Goal: Task Accomplishment & Management: Use online tool/utility

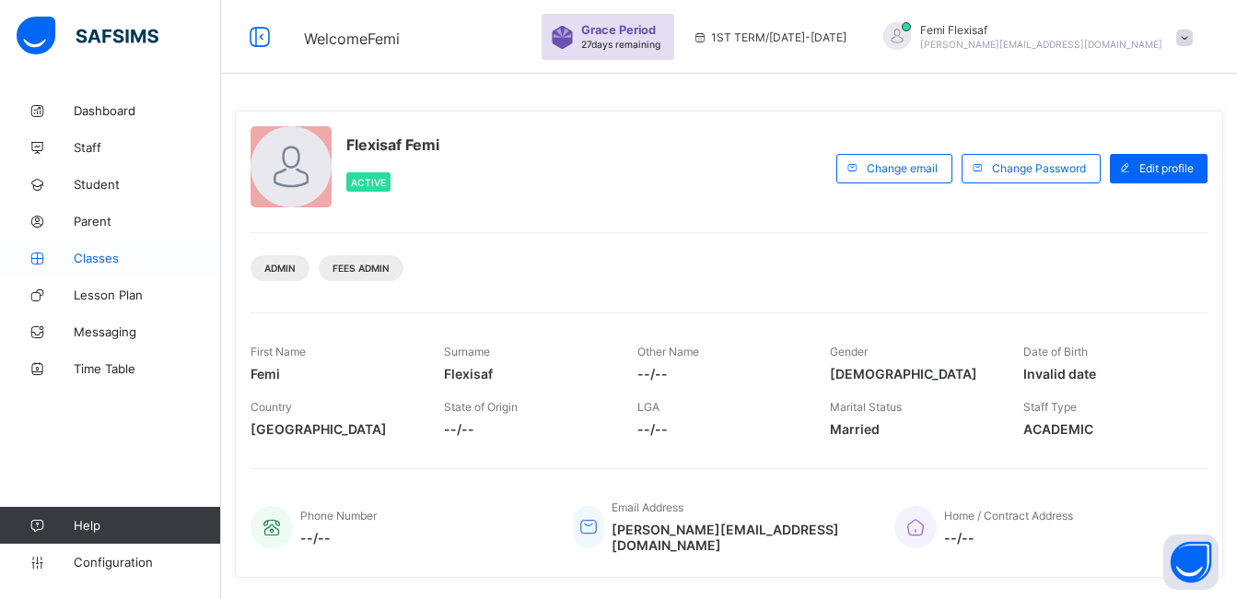
click at [94, 264] on span "Classes" at bounding box center [147, 258] width 147 height 15
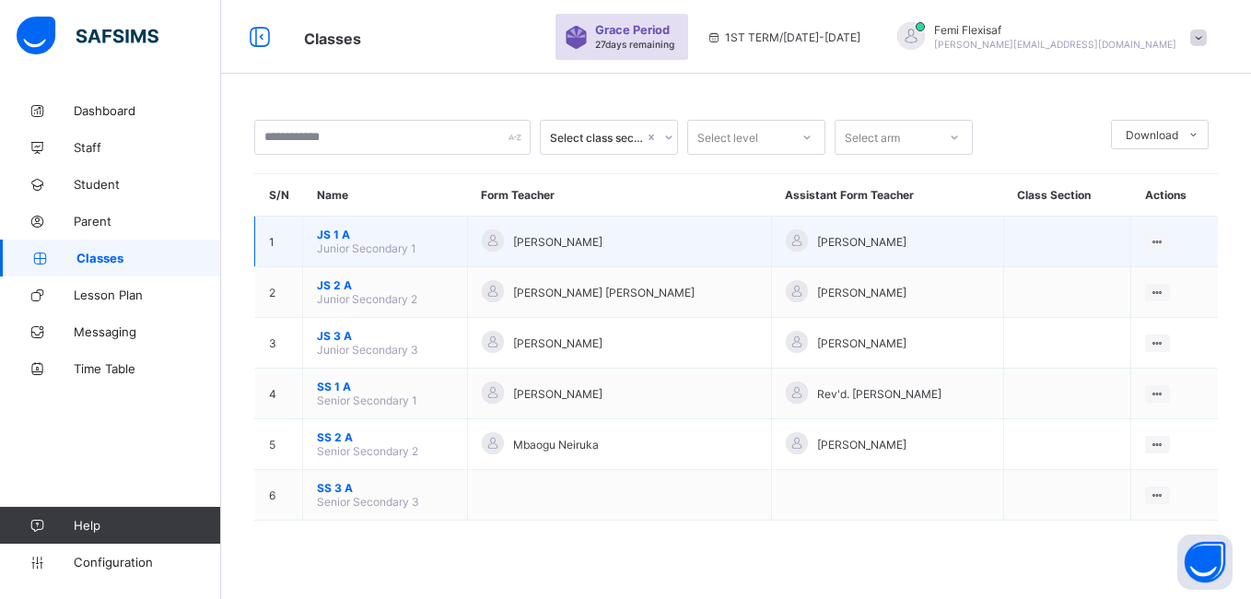
click at [332, 230] on span "JS 1 A" at bounding box center [385, 235] width 136 height 14
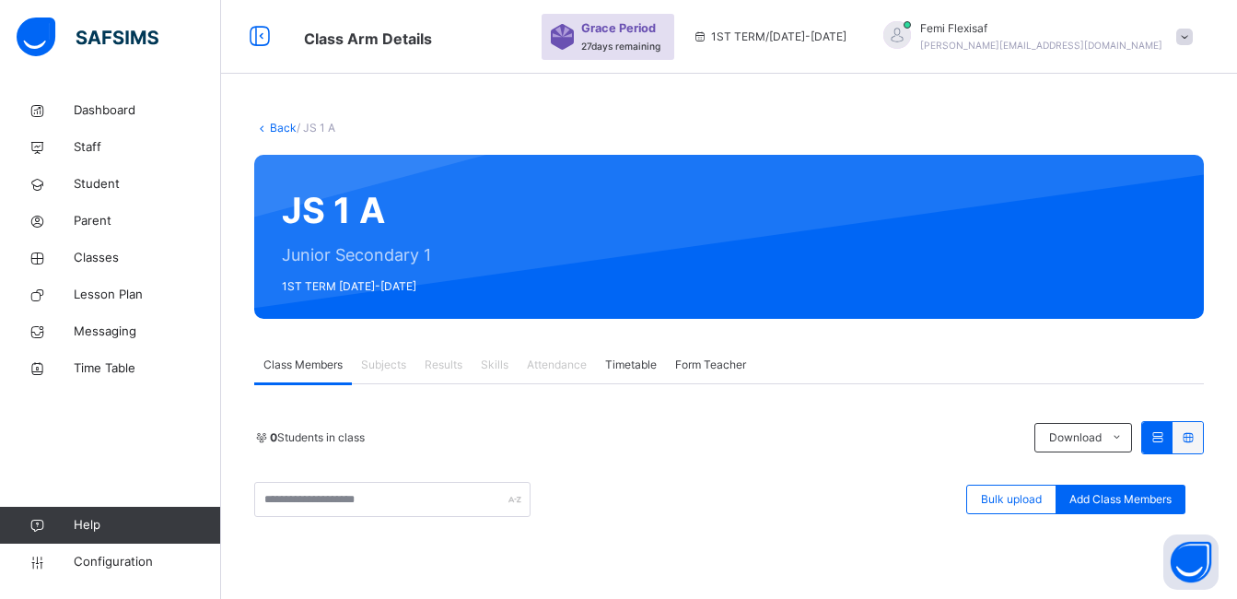
click at [281, 129] on link "Back" at bounding box center [283, 128] width 27 height 14
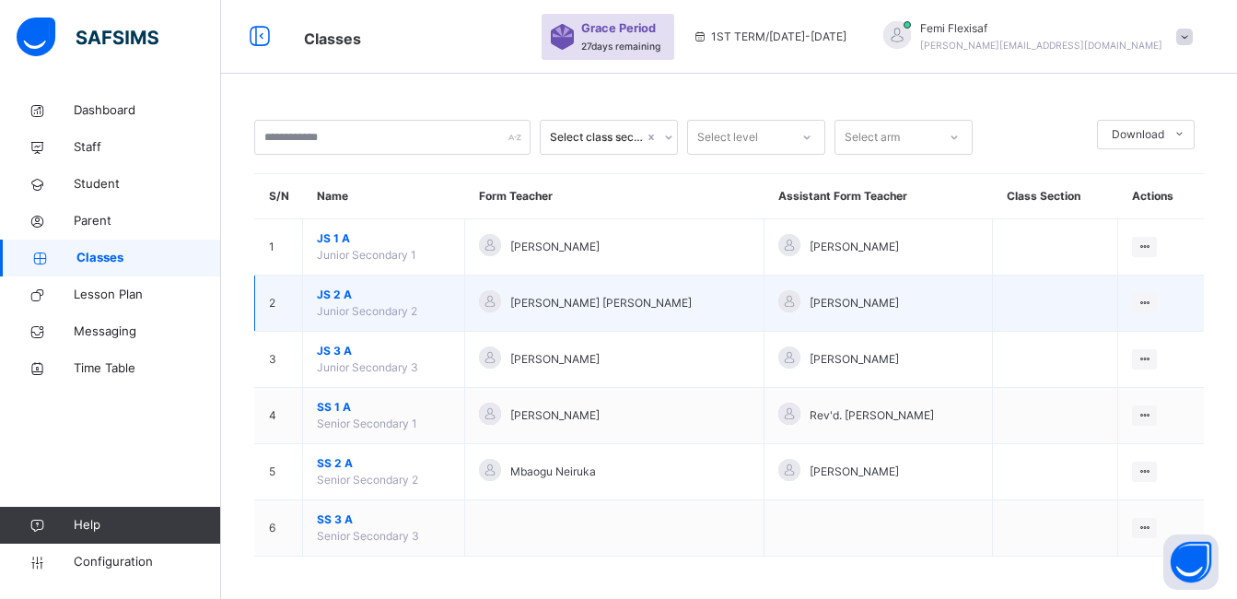
click at [327, 300] on span "JS 2 A" at bounding box center [384, 295] width 134 height 17
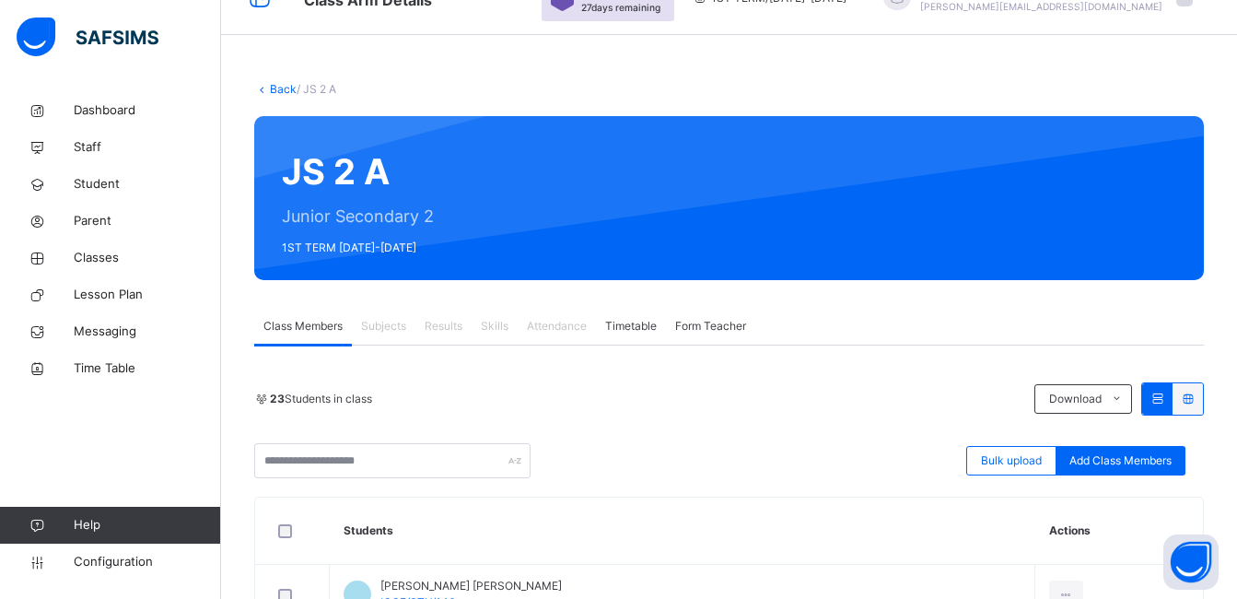
scroll to position [37, 0]
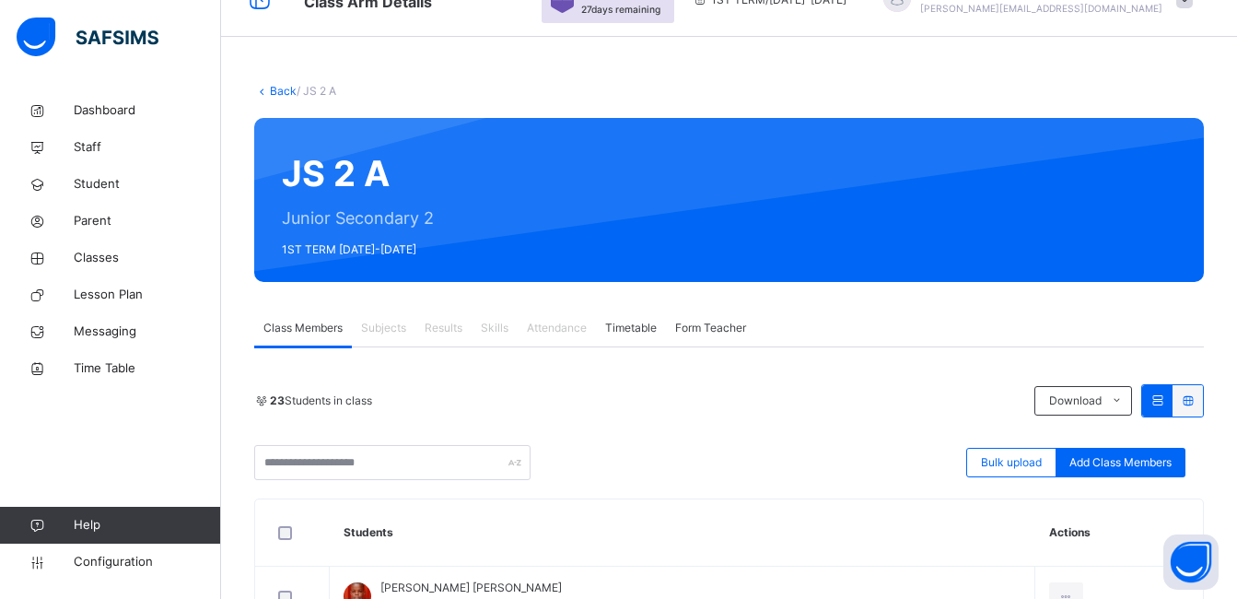
click at [277, 87] on link "Back" at bounding box center [283, 91] width 27 height 14
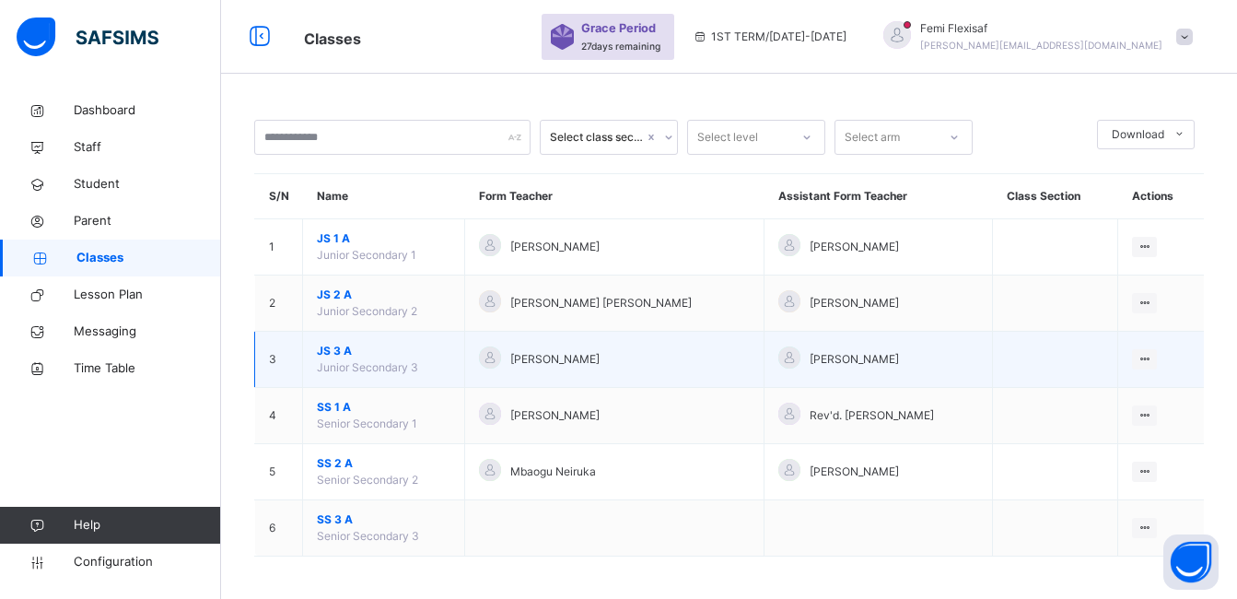
click at [335, 350] on span "JS 3 A" at bounding box center [384, 351] width 134 height 17
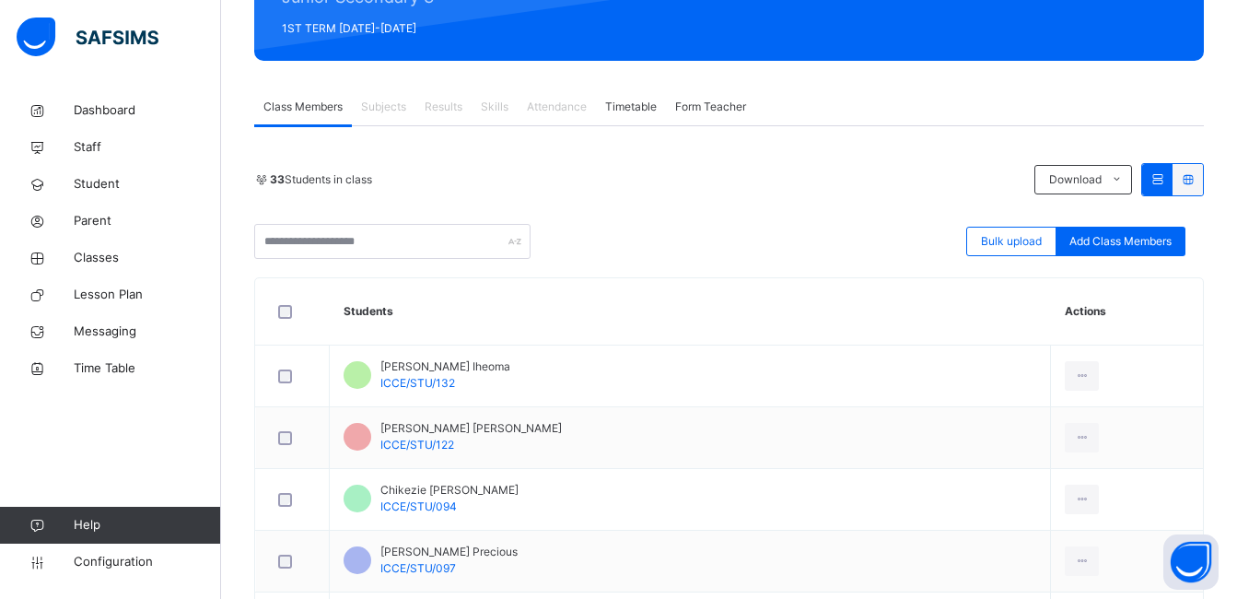
scroll to position [221, 0]
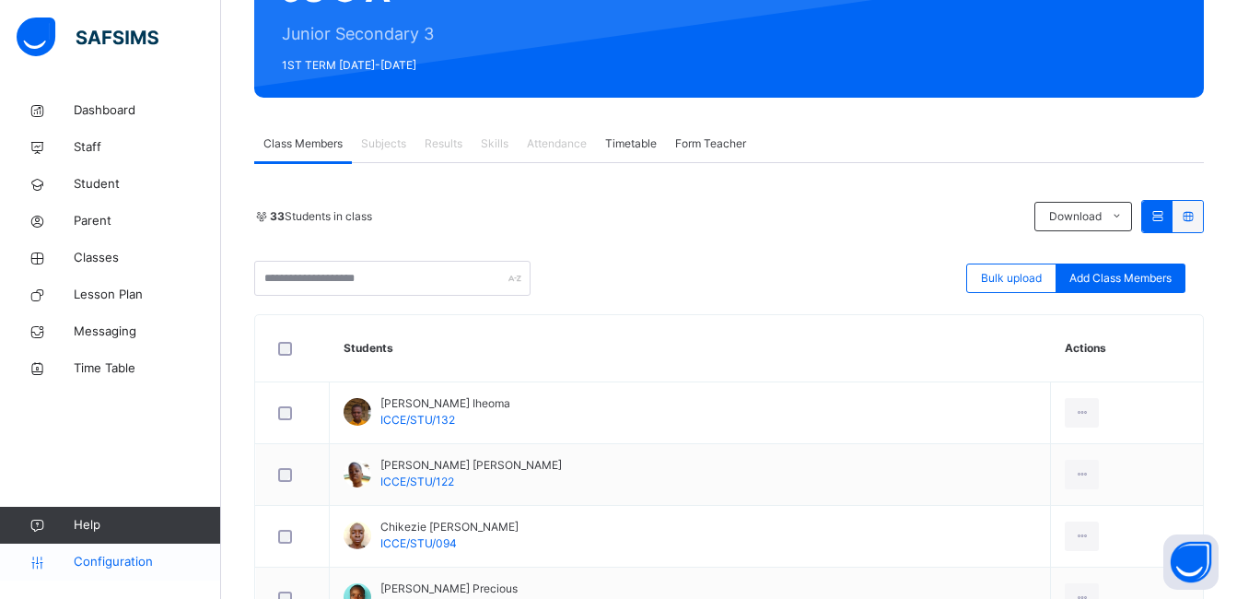
click at [117, 563] on span "Configuration" at bounding box center [147, 562] width 147 height 18
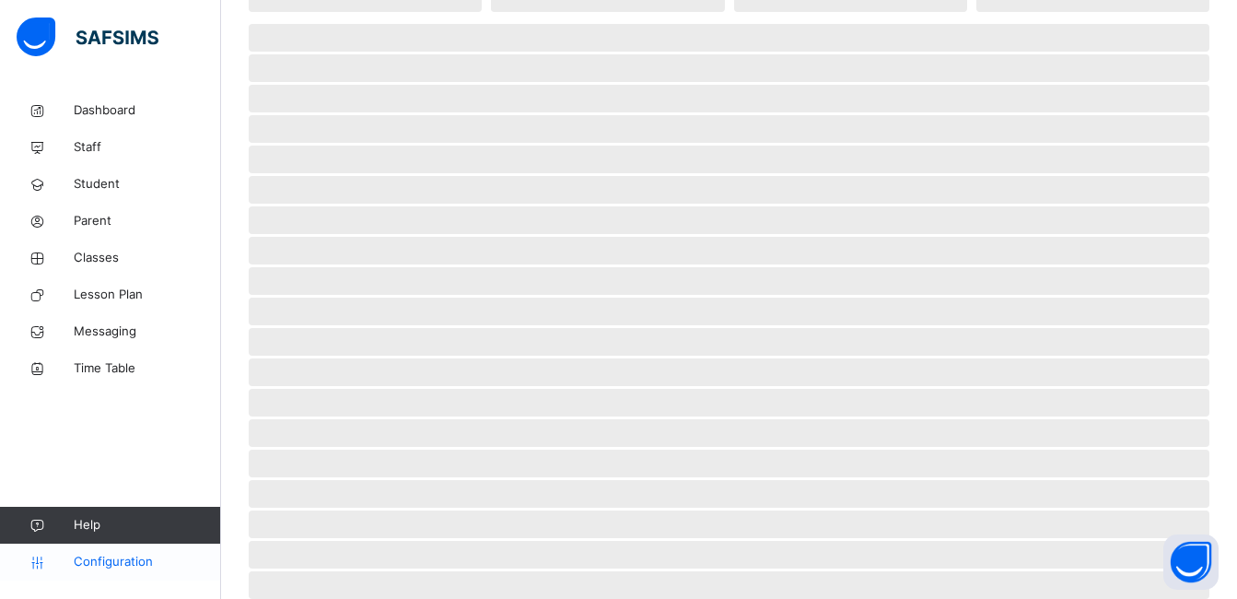
scroll to position [169, 0]
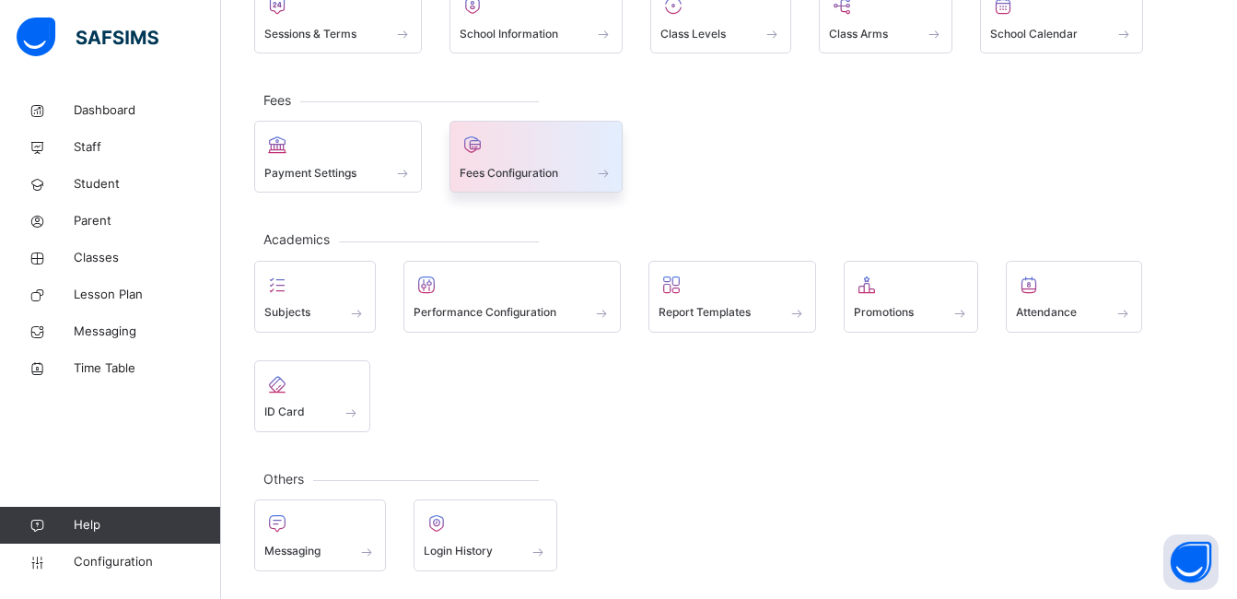
click at [516, 182] on div "Fees Configuration" at bounding box center [537, 172] width 154 height 19
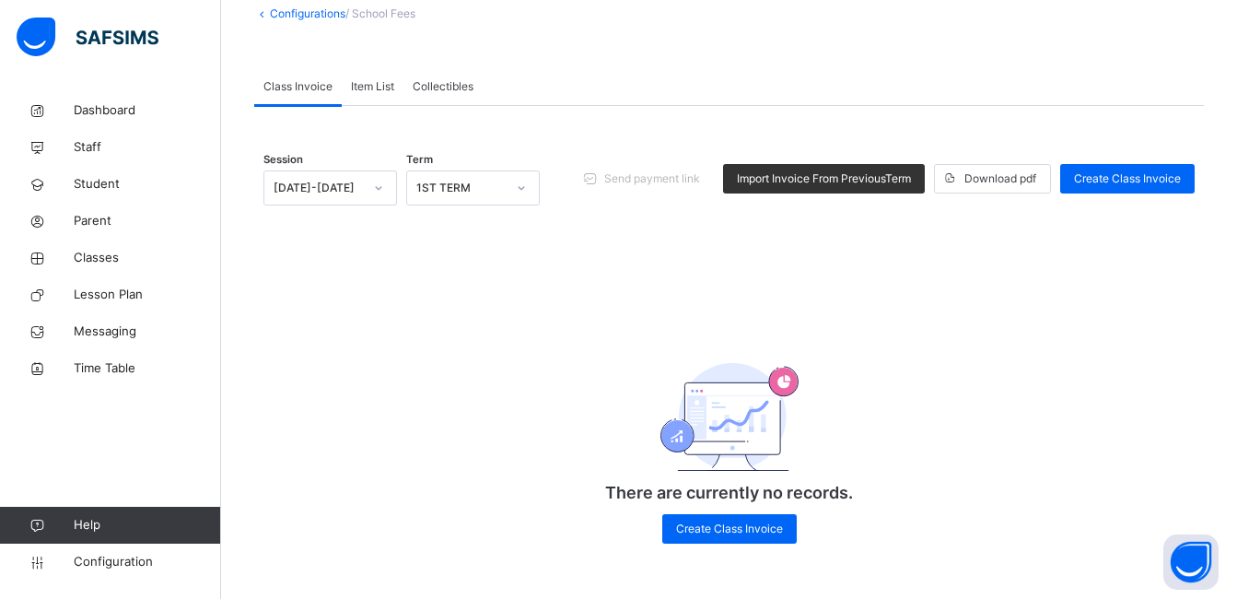
scroll to position [116, 0]
click at [775, 183] on span "Import Invoice From Previous Term" at bounding box center [824, 178] width 174 height 17
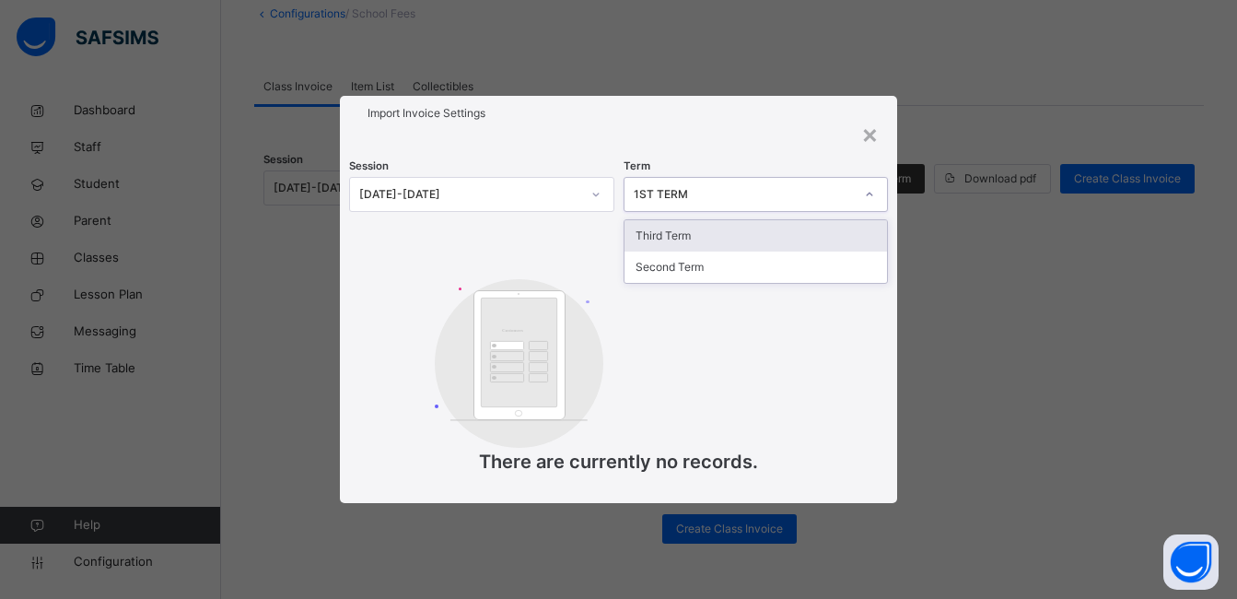
click at [769, 201] on div "1ST TERM" at bounding box center [744, 194] width 220 height 17
click at [603, 227] on div "Session [DATE]-[DATE] Term 1ST TERM Customers There are currently no records." at bounding box center [618, 317] width 557 height 372
click at [701, 194] on div "1ST TERM" at bounding box center [744, 194] width 220 height 17
click at [689, 233] on div "Third Term" at bounding box center [756, 235] width 263 height 31
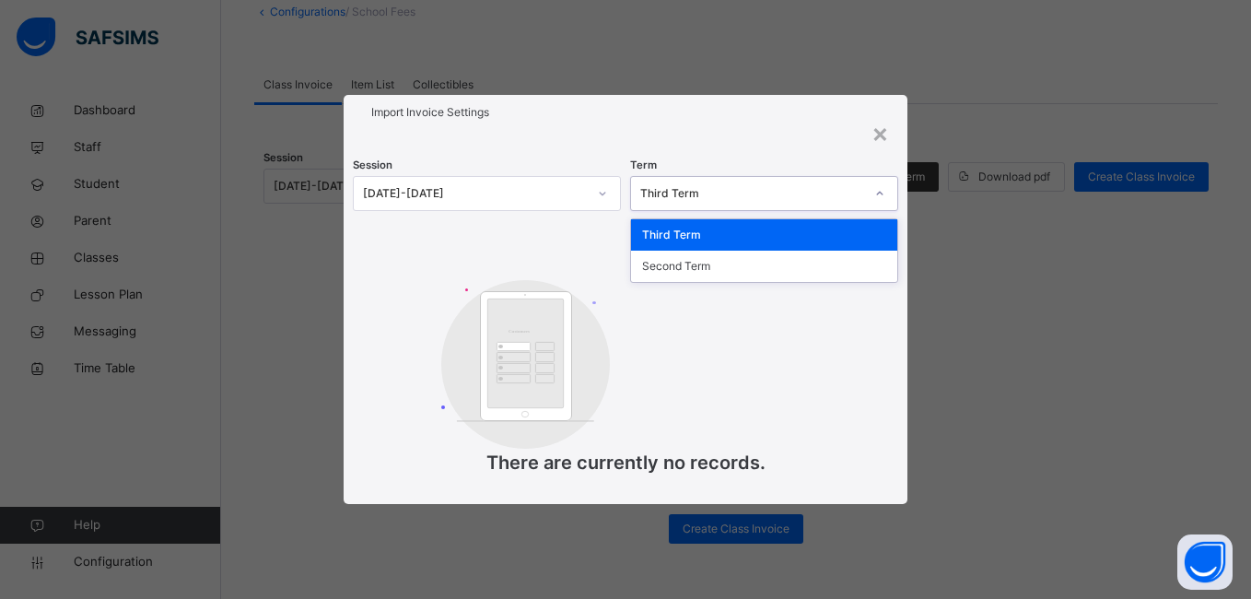
click at [698, 205] on div "Third Term" at bounding box center [746, 194] width 231 height 29
click at [666, 273] on div "Second Term" at bounding box center [764, 266] width 266 height 31
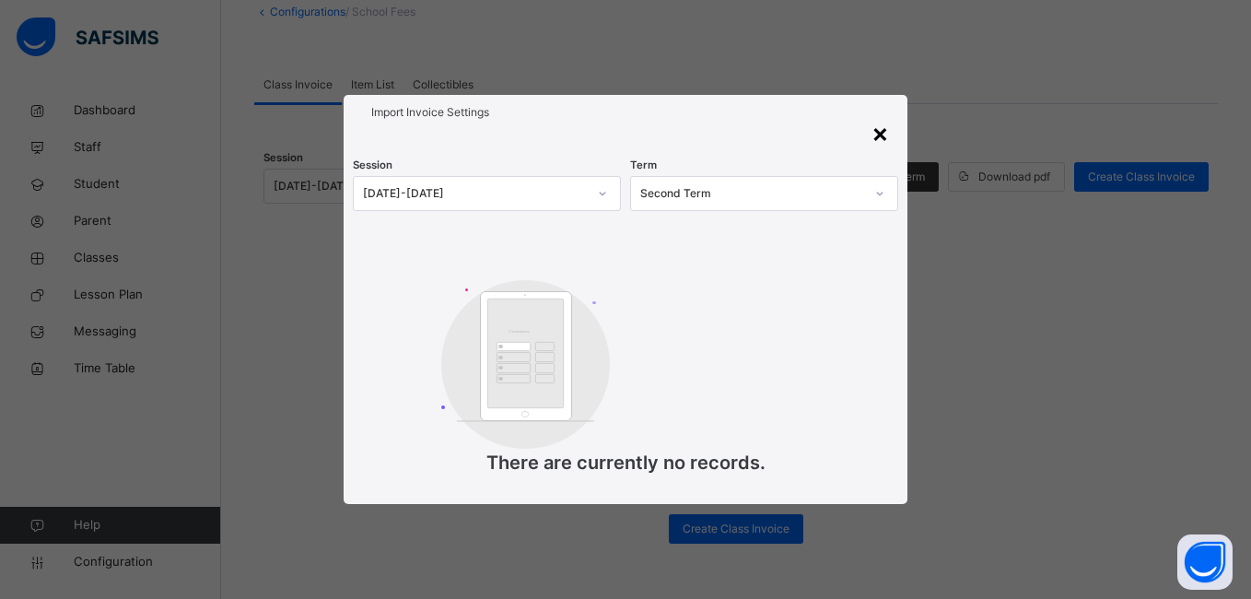
click at [879, 134] on div "×" at bounding box center [881, 132] width 18 height 39
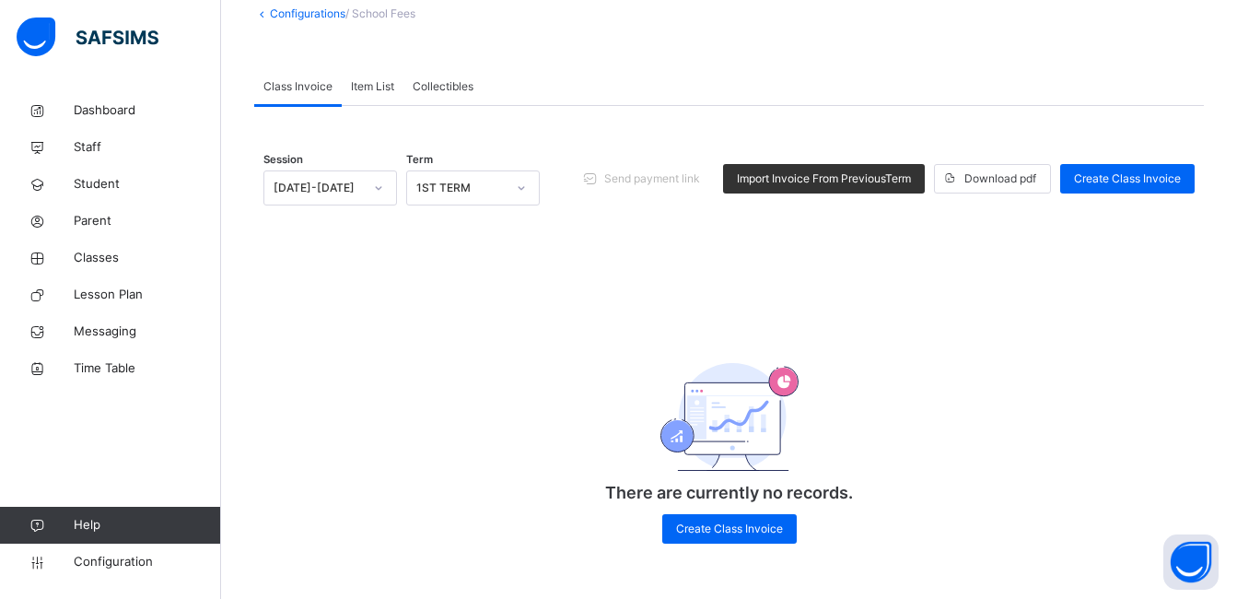
click at [368, 81] on span "Item List" at bounding box center [372, 86] width 43 height 17
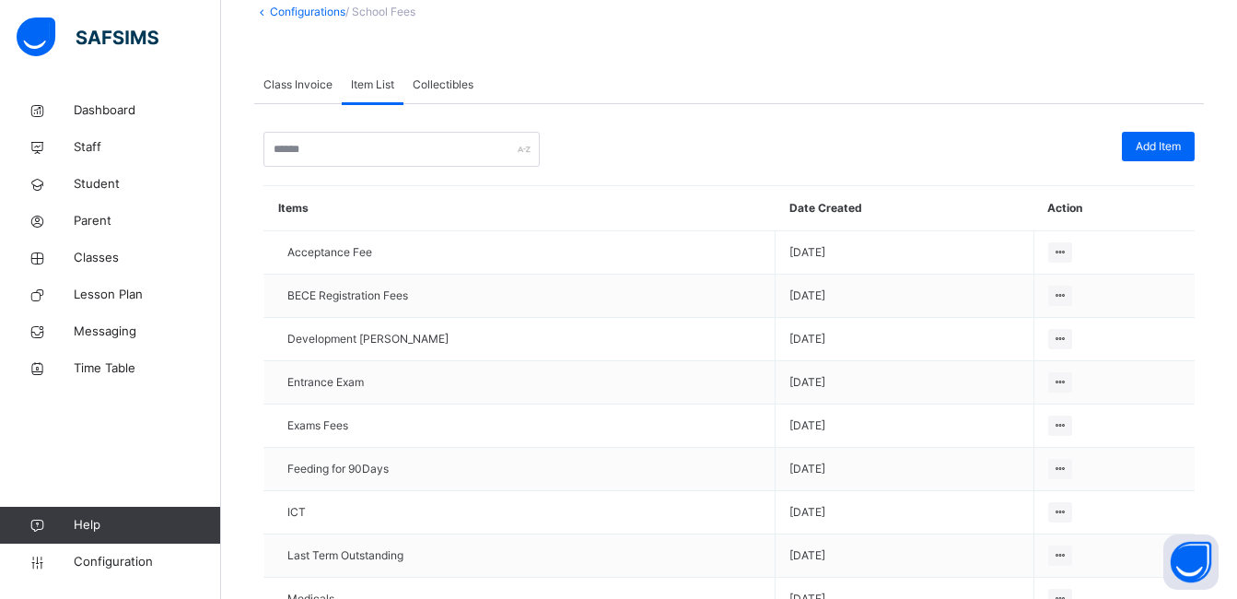
click at [459, 78] on span "Collectibles" at bounding box center [443, 84] width 61 height 17
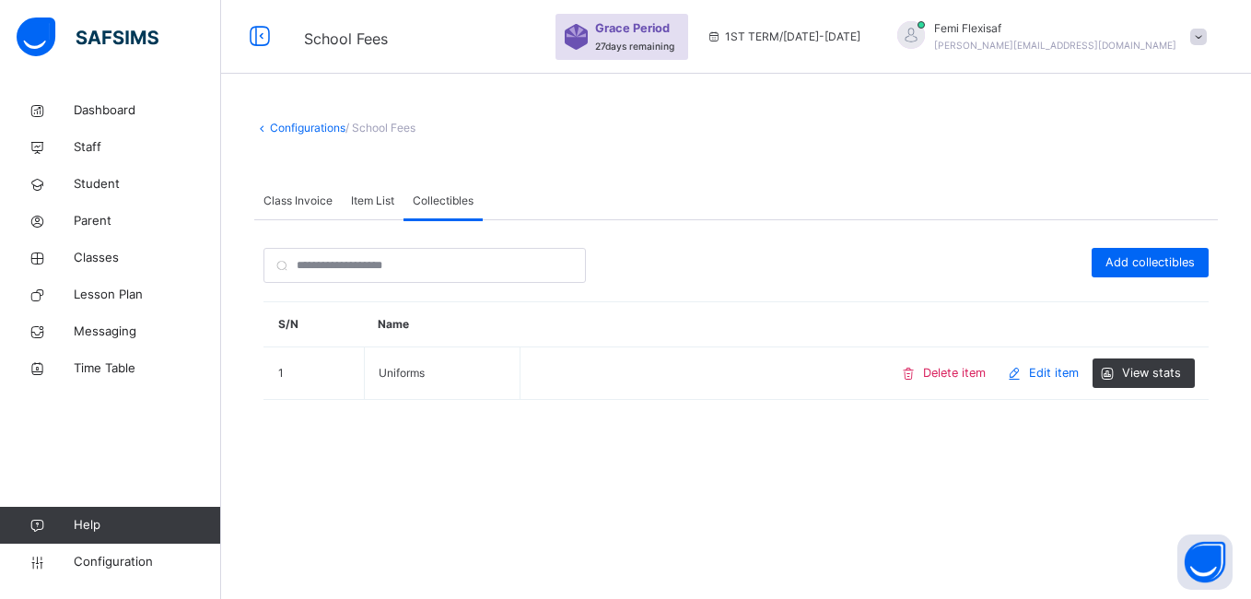
click at [302, 127] on link "Configurations" at bounding box center [308, 128] width 76 height 14
